Goal: Task Accomplishment & Management: Manage account settings

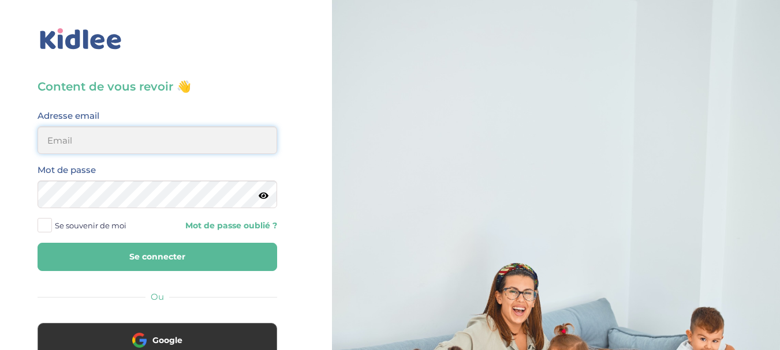
click at [150, 138] on input "email" at bounding box center [158, 140] width 240 height 28
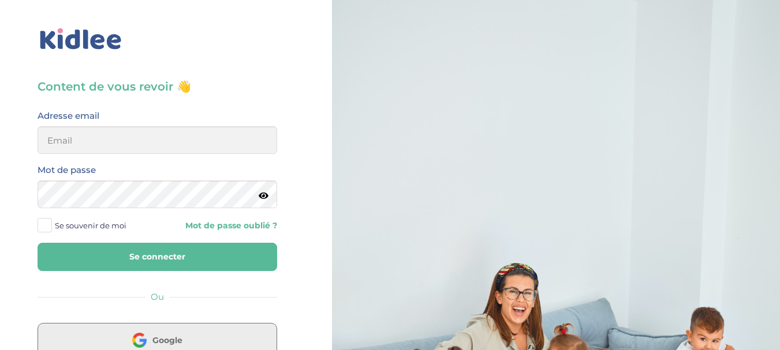
click at [117, 335] on button "Google" at bounding box center [158, 340] width 240 height 35
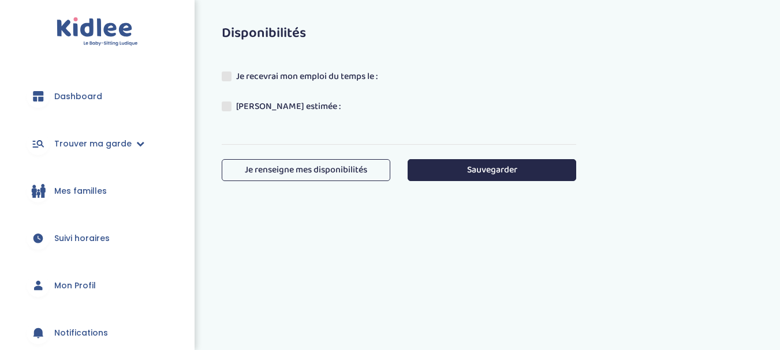
click at [76, 277] on link "Mon Profil" at bounding box center [97, 286] width 160 height 42
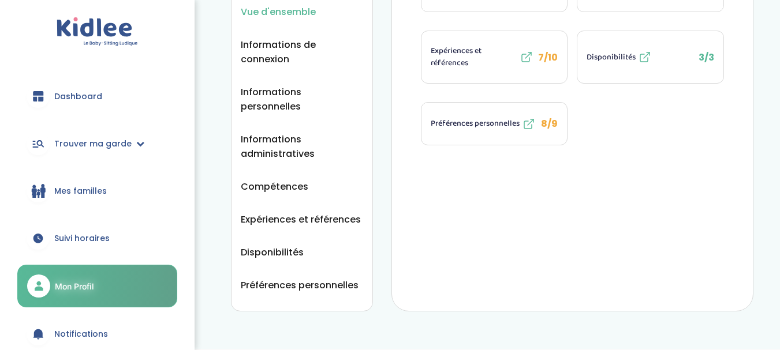
scroll to position [165, 0]
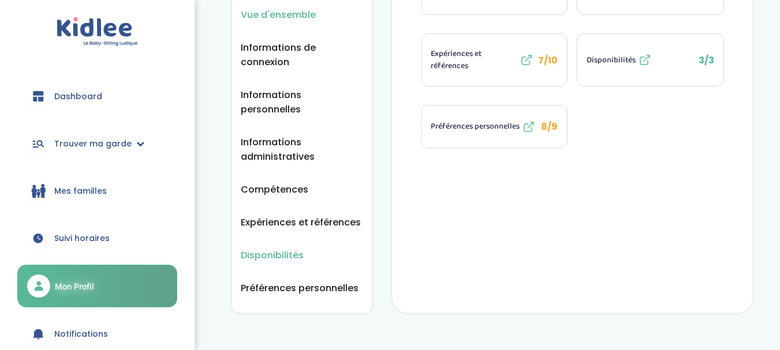
click at [271, 248] on span "Disponibilités" at bounding box center [272, 255] width 63 height 14
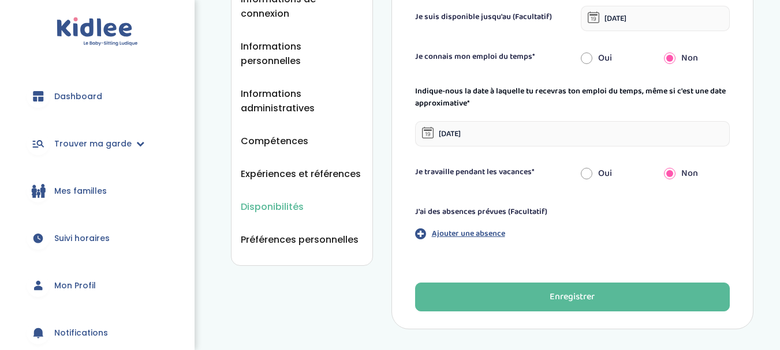
scroll to position [218, 0]
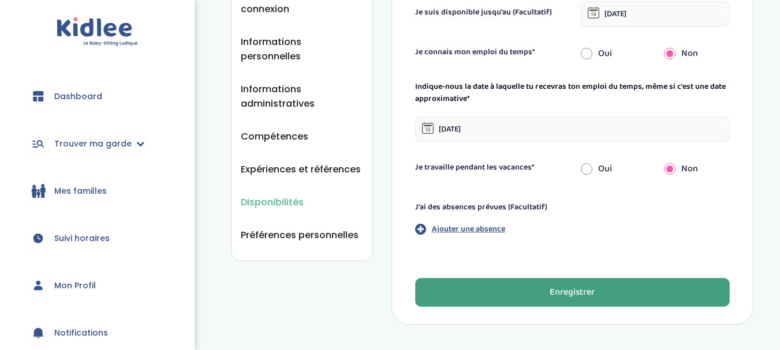
click at [677, 297] on button "Enregistrer" at bounding box center [572, 292] width 315 height 29
